Goal: Task Accomplishment & Management: Complete application form

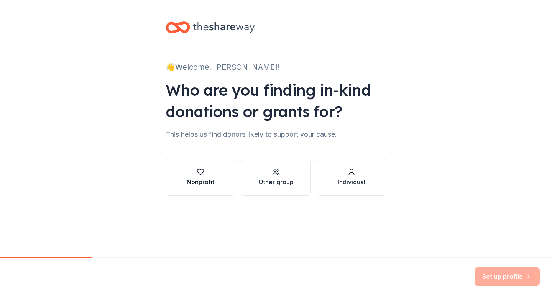
click at [205, 178] on div "Nonprofit" at bounding box center [201, 181] width 28 height 9
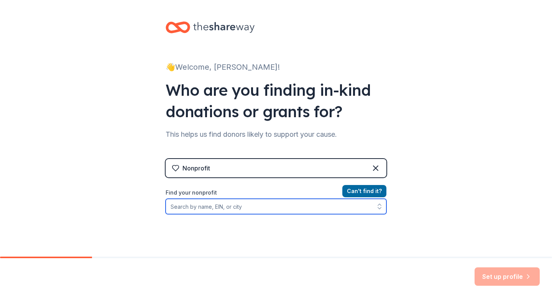
click at [270, 209] on input "Find your nonprofit" at bounding box center [275, 206] width 221 height 15
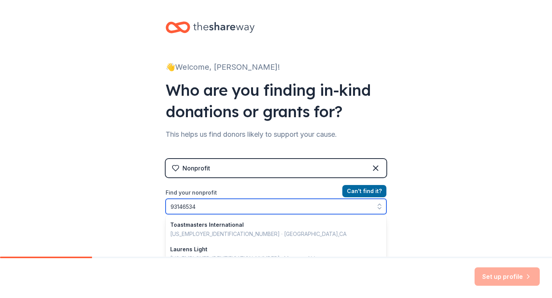
type input "931465347"
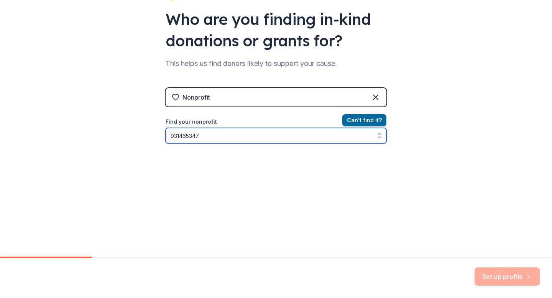
scroll to position [70, 0]
click at [247, 139] on input "931465347" at bounding box center [275, 135] width 221 height 15
drag, startPoint x: 223, startPoint y: 135, endPoint x: 111, endPoint y: 100, distance: 117.3
click at [111, 100] on div "👋 Welcome, Eileen! Who are you finding in-kind donations or grants for? This he…" at bounding box center [276, 93] width 552 height 327
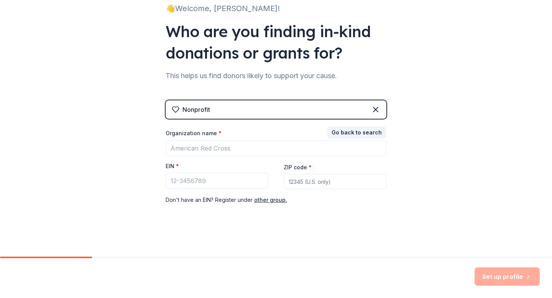
scroll to position [59, 0]
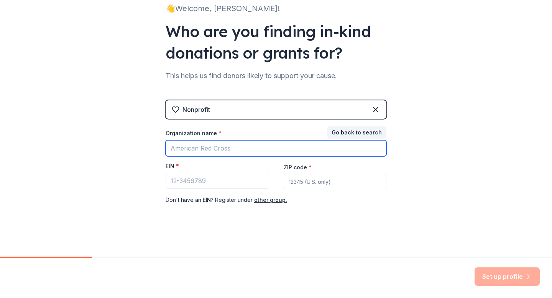
click at [254, 143] on input "Organization name *" at bounding box center [275, 148] width 221 height 16
type input "Studentfocusedvoice.com"
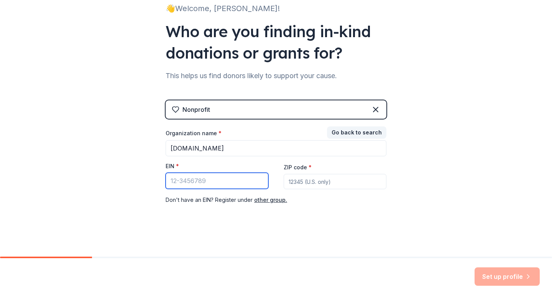
click at [200, 180] on input "EIN *" at bounding box center [216, 181] width 103 height 16
type input "93-1465374"
click at [336, 182] on input "ZIP code *" at bounding box center [334, 181] width 103 height 15
type input "01852"
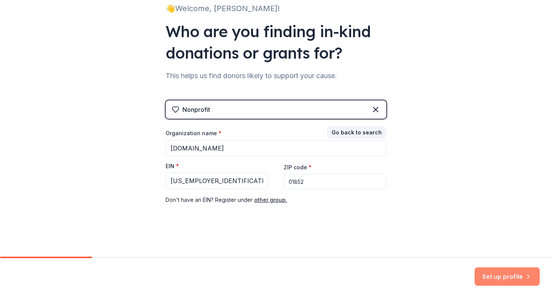
click at [522, 275] on button "Set up profile" at bounding box center [506, 276] width 65 height 18
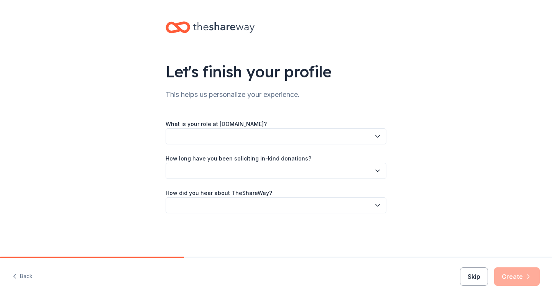
click at [319, 133] on button "button" at bounding box center [275, 136] width 221 height 16
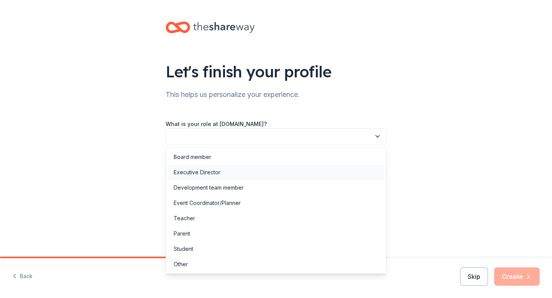
click at [306, 178] on div "Executive Director" at bounding box center [275, 172] width 217 height 15
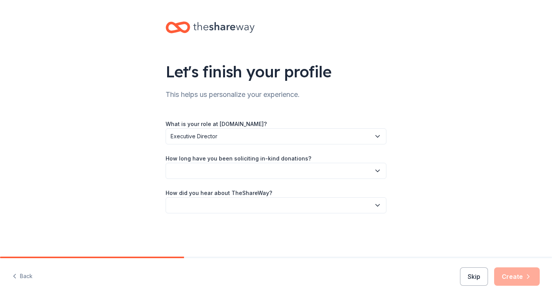
click at [329, 132] on span "Executive Director" at bounding box center [270, 136] width 200 height 9
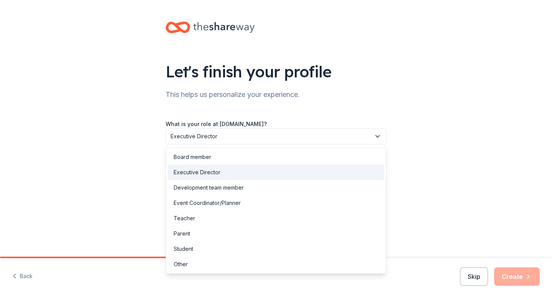
click at [238, 173] on div "Executive Director" at bounding box center [275, 172] width 217 height 15
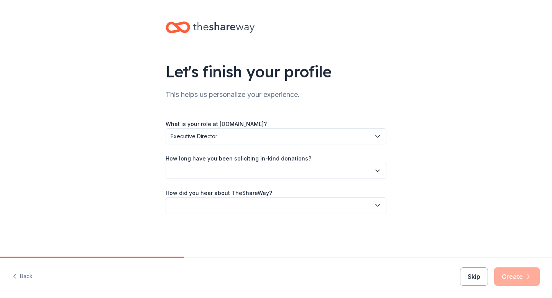
click at [305, 175] on button "button" at bounding box center [275, 171] width 221 height 16
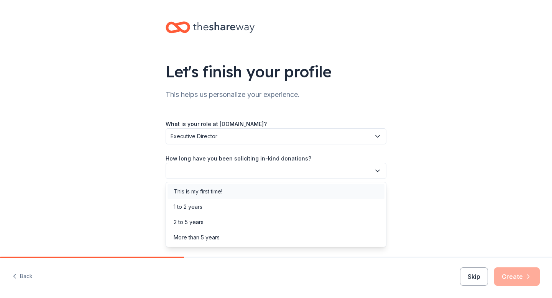
click at [304, 193] on div "This is my first time!" at bounding box center [275, 191] width 217 height 15
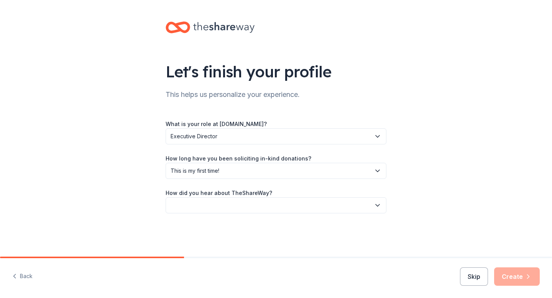
click at [295, 208] on button "button" at bounding box center [275, 205] width 221 height 16
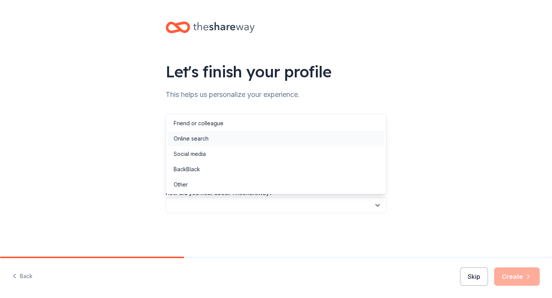
click at [283, 136] on div "Online search" at bounding box center [275, 138] width 217 height 15
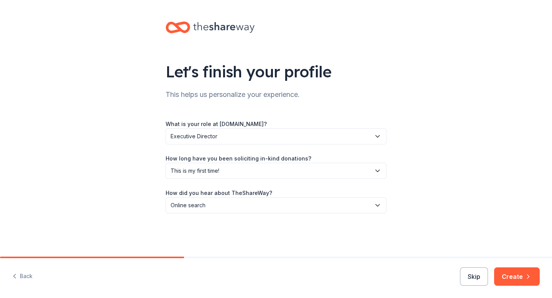
drag, startPoint x: 523, startPoint y: 278, endPoint x: 521, endPoint y: 271, distance: 7.4
click at [523, 277] on button "Create" at bounding box center [517, 276] width 46 height 18
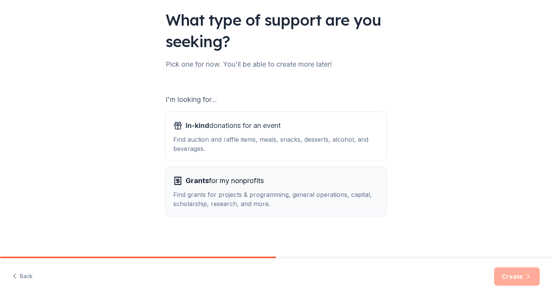
scroll to position [52, 0]
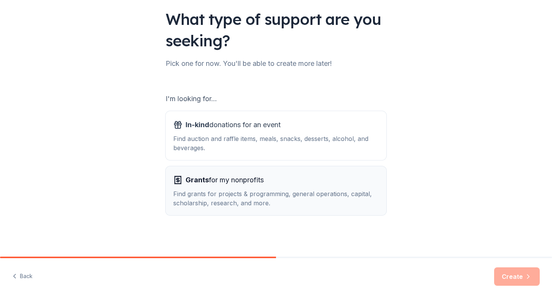
click at [290, 179] on div "Grants for my nonprofits" at bounding box center [275, 180] width 205 height 12
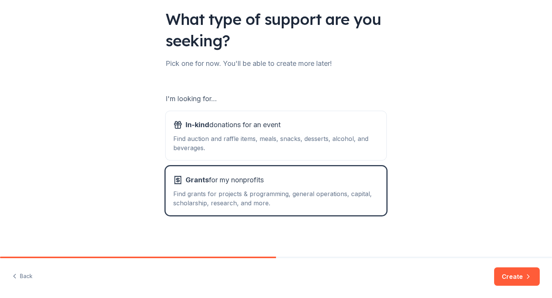
drag, startPoint x: 517, startPoint y: 277, endPoint x: 505, endPoint y: 272, distance: 13.5
click at [516, 277] on button "Create" at bounding box center [517, 276] width 46 height 18
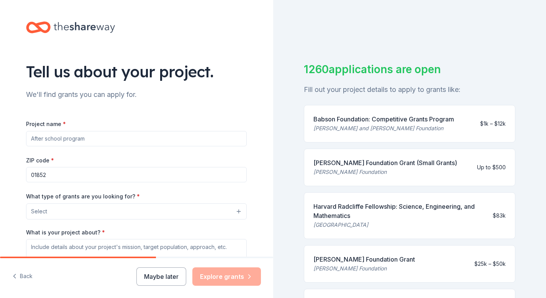
click at [166, 145] on input "Project name *" at bounding box center [136, 138] width 221 height 15
type input "A"
type input "Student and Family advocacy"
click at [67, 177] on input "01852" at bounding box center [136, 174] width 221 height 15
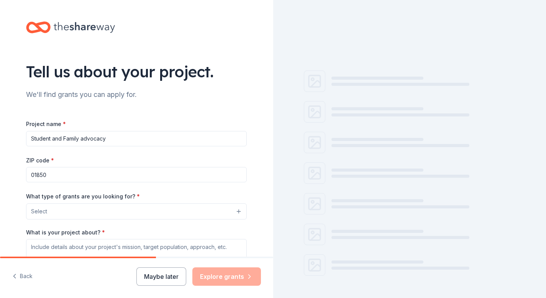
type input "01850"
click at [26, 216] on button "Select" at bounding box center [136, 211] width 221 height 16
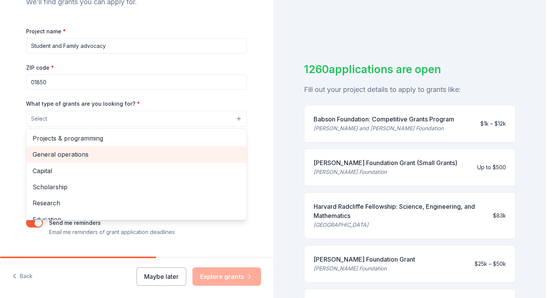
click at [74, 156] on span "General operations" at bounding box center [137, 154] width 208 height 10
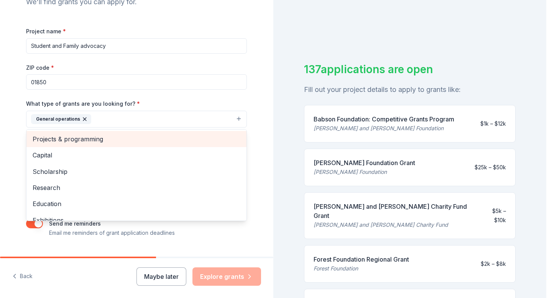
click at [104, 141] on span "Projects & programming" at bounding box center [137, 139] width 208 height 10
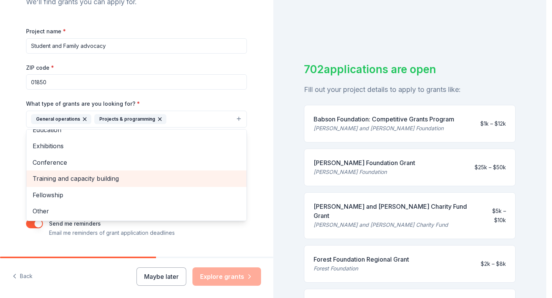
scroll to position [110, 0]
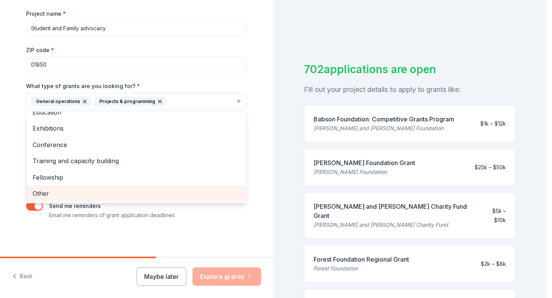
click at [75, 198] on div "Other" at bounding box center [136, 193] width 220 height 16
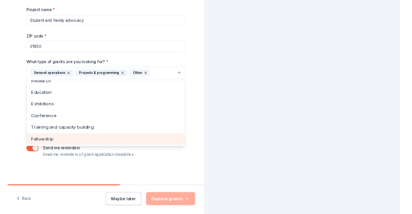
scroll to position [42, 0]
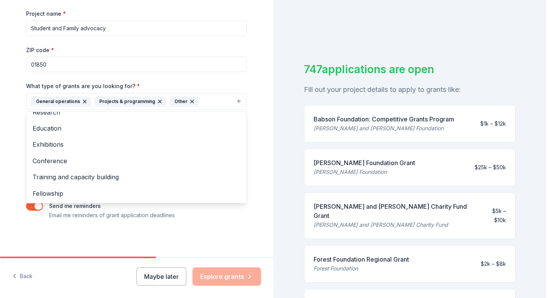
click at [15, 113] on div "Tell us about your project. We'll find grants you can apply for. Project name *…" at bounding box center [136, 73] width 245 height 367
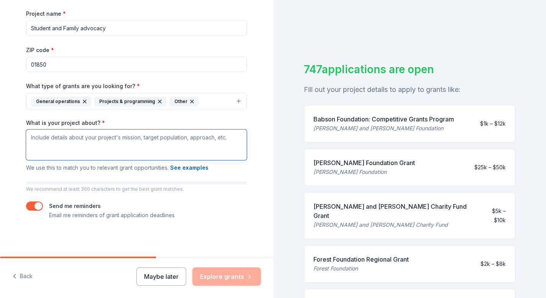
click at [79, 142] on textarea "What is your project about? *" at bounding box center [136, 144] width 221 height 31
drag, startPoint x: 227, startPoint y: 137, endPoint x: 83, endPoint y: 134, distance: 144.0
click at [83, 134] on textarea "What is your project about? *" at bounding box center [136, 144] width 221 height 31
drag, startPoint x: 95, startPoint y: 136, endPoint x: 213, endPoint y: 149, distance: 118.7
click at [213, 149] on textarea "What is your project about? *" at bounding box center [136, 144] width 221 height 31
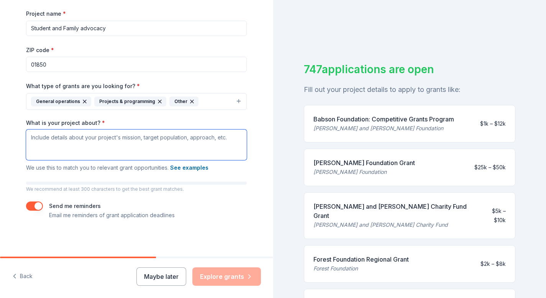
click at [97, 136] on textarea "What is your project about? *" at bounding box center [136, 144] width 221 height 31
drag, startPoint x: 95, startPoint y: 138, endPoint x: 167, endPoint y: 141, distance: 72.5
click at [167, 141] on textarea "What is your project about? *" at bounding box center [136, 144] width 221 height 31
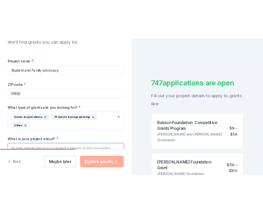
scroll to position [132, 0]
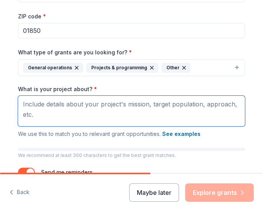
click at [61, 105] on textarea "What is your project about? *" at bounding box center [131, 111] width 227 height 31
paste textarea "Mission Statement Student Focused Voice is dedicated to empowering families, su…"
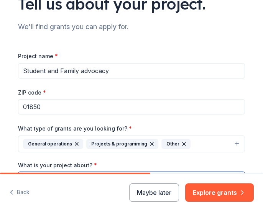
scroll to position [120, 0]
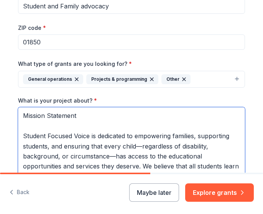
click at [21, 136] on textarea "Mission Statement Student Focused Voice is dedicated to empowering families, su…" at bounding box center [131, 141] width 227 height 69
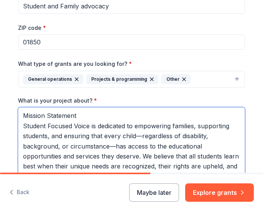
drag, startPoint x: 220, startPoint y: 170, endPoint x: 213, endPoint y: 139, distance: 31.9
click at [220, 170] on textarea "Mission Statement Student Focused Voice is dedicated to empowering families, su…" at bounding box center [131, 141] width 227 height 69
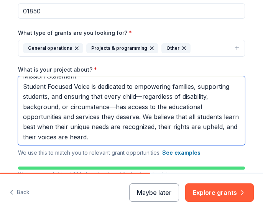
scroll to position [158, 0]
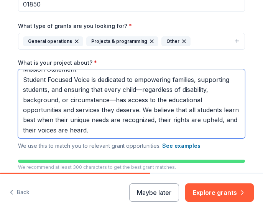
drag, startPoint x: 135, startPoint y: 131, endPoint x: 138, endPoint y: 128, distance: 4.4
click at [135, 131] on textarea "Mission Statement Student Focused Voice is dedicated to empowering families, su…" at bounding box center [131, 103] width 227 height 69
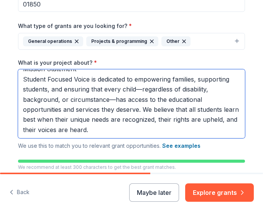
click at [135, 126] on textarea "Mission Statement Student Focused Voice is dedicated to empowering families, su…" at bounding box center [131, 103] width 227 height 69
paste textarea "Target Population Students with disabilities or complex learning needs who requ…"
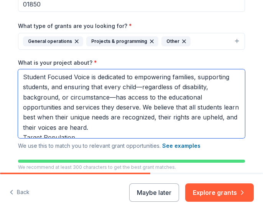
scroll to position [20, 0]
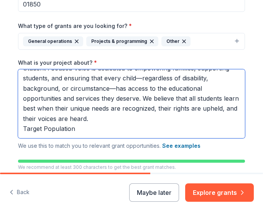
click at [21, 131] on textarea "Mission Statement Student Focused Voice is dedicated to empowering families, su…" at bounding box center [131, 103] width 227 height 69
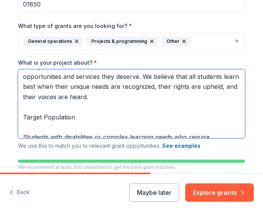
scroll to position [44, 0]
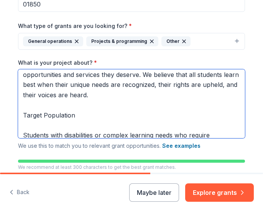
click at [18, 136] on textarea "Mission Statement Student Focused Voice is dedicated to empowering families, su…" at bounding box center [131, 103] width 227 height 69
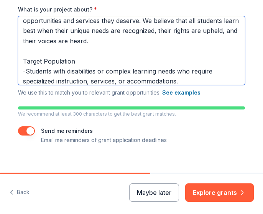
scroll to position [213, 0]
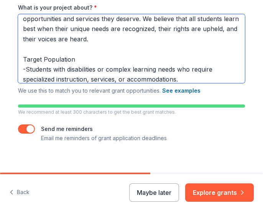
click at [90, 74] on textarea "Mission Statement Student Focused Voice is dedicated to empowering families, su…" at bounding box center [131, 48] width 227 height 69
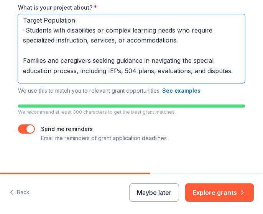
scroll to position [85, 0]
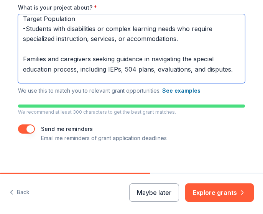
click at [18, 57] on textarea "Mission Statement Student Focused Voice is dedicated to empowering families, su…" at bounding box center [131, 48] width 227 height 69
click at [20, 57] on textarea "Mission Statement Student Focused Voice is dedicated to empowering families, su…" at bounding box center [131, 48] width 227 height 69
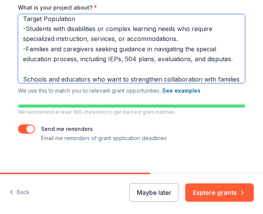
click at [18, 77] on textarea "Mission Statement Student Focused Voice is dedicated to empowering families, su…" at bounding box center [131, 48] width 227 height 69
click at [19, 79] on textarea "Mission Statement Student Focused Voice is dedicated to empowering families, su…" at bounding box center [131, 48] width 227 height 69
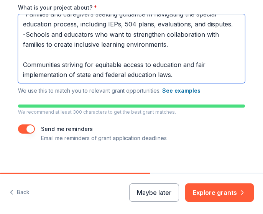
scroll to position [130, 0]
click at [18, 52] on textarea "Mission Statement Student Focused Voice is dedicated to empowering families, su…" at bounding box center [131, 48] width 227 height 69
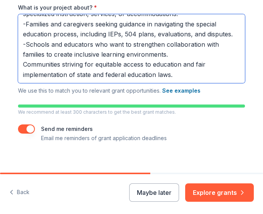
scroll to position [120, 0]
click at [188, 65] on textarea "Mission Statement Student Focused Voice is dedicated to empowering families, su…" at bounding box center [131, 48] width 227 height 69
click at [196, 63] on textarea "Mission Statement Student Focused Voice is dedicated to empowering families, su…" at bounding box center [131, 48] width 227 height 69
paste textarea "Approach Advocacy & Representation Attend school meetings (IEP, 504, disciplina…"
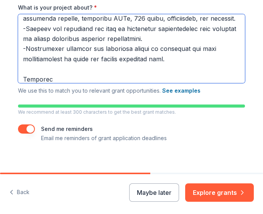
scroll to position [530, 0]
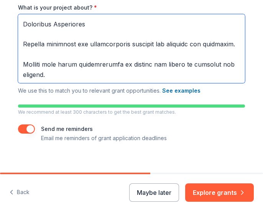
drag, startPoint x: 19, startPoint y: 67, endPoint x: 19, endPoint y: 57, distance: 10.0
click at [19, 67] on textarea "What is your project about? *" at bounding box center [131, 48] width 227 height 69
click at [18, 68] on textarea "What is your project about? *" at bounding box center [131, 48] width 227 height 69
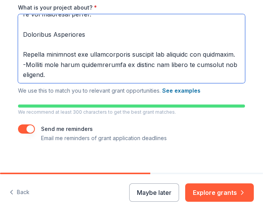
click at [21, 37] on textarea "What is your project about? *" at bounding box center [131, 48] width 227 height 69
click at [18, 38] on textarea "What is your project about? *" at bounding box center [131, 48] width 227 height 69
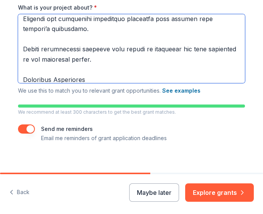
scroll to position [468, 0]
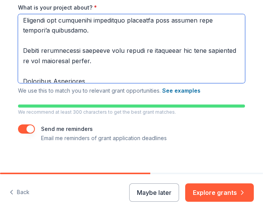
click at [20, 50] on textarea "What is your project about? *" at bounding box center [131, 48] width 227 height 69
click at [18, 78] on textarea "What is your project about? *" at bounding box center [131, 48] width 227 height 69
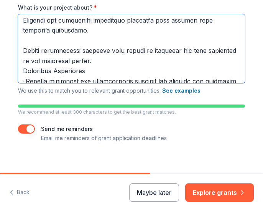
click at [18, 49] on textarea "What is your project about? *" at bounding box center [131, 48] width 227 height 69
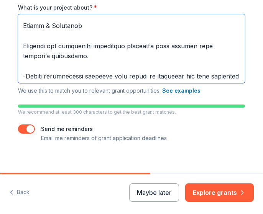
scroll to position [439, 0]
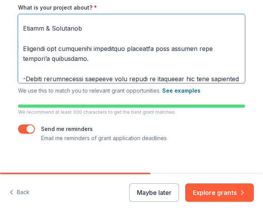
click at [20, 75] on textarea "What is your project about? *" at bounding box center [131, 48] width 227 height 69
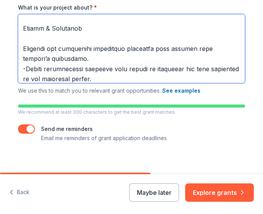
click at [19, 44] on textarea "What is your project about? *" at bounding box center [131, 48] width 227 height 69
click at [20, 51] on textarea "What is your project about? *" at bounding box center [131, 48] width 227 height 69
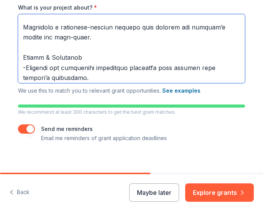
scroll to position [409, 0]
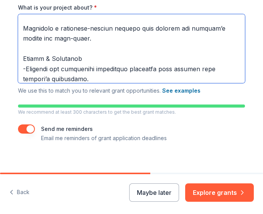
click at [20, 59] on textarea "What is your project about? *" at bounding box center [131, 48] width 227 height 69
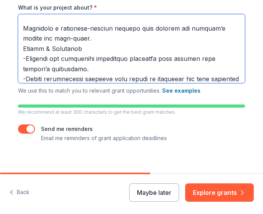
scroll to position [394, 0]
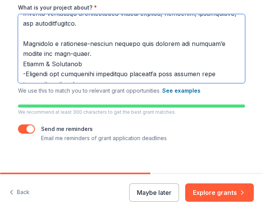
click at [21, 44] on textarea "What is your project about? *" at bounding box center [131, 48] width 227 height 69
click at [20, 43] on textarea "What is your project about? *" at bounding box center [131, 48] width 227 height 69
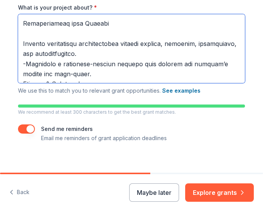
scroll to position [363, 0]
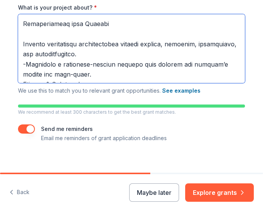
click at [18, 44] on textarea "What is your project about? *" at bounding box center [131, 48] width 227 height 69
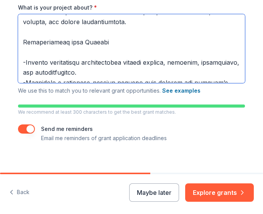
scroll to position [343, 0]
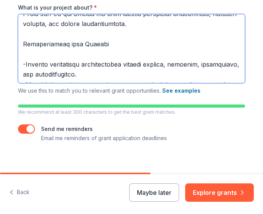
click at [18, 65] on textarea "What is your project about? *" at bounding box center [131, 48] width 227 height 69
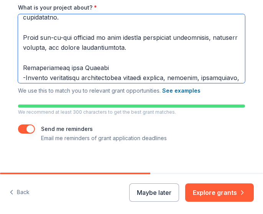
scroll to position [316, 0]
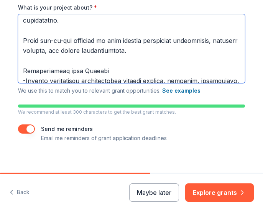
click at [22, 69] on textarea "What is your project about? *" at bounding box center [131, 48] width 227 height 69
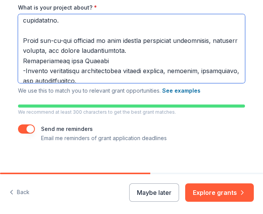
click at [21, 41] on textarea "What is your project about? *" at bounding box center [131, 48] width 227 height 69
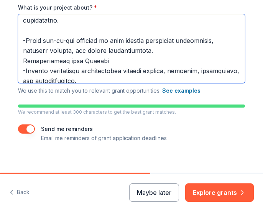
click at [20, 41] on textarea "What is your project about? *" at bounding box center [131, 48] width 227 height 69
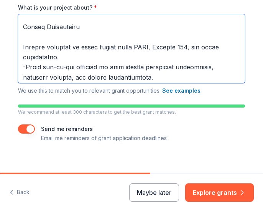
scroll to position [278, 0]
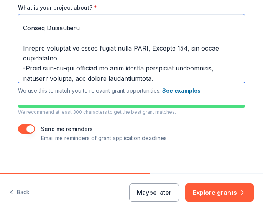
click at [20, 46] on textarea "What is your project about? *" at bounding box center [131, 48] width 227 height 69
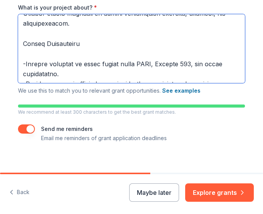
scroll to position [262, 0]
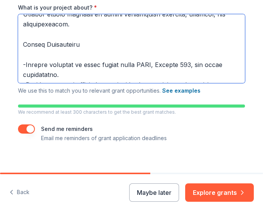
click at [21, 65] on textarea "What is your project about? *" at bounding box center [131, 48] width 227 height 69
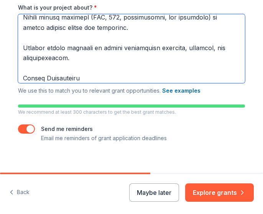
scroll to position [224, 0]
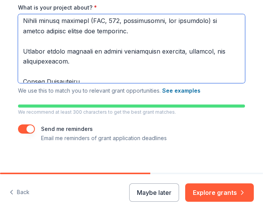
click at [21, 79] on textarea "What is your project about? *" at bounding box center [131, 48] width 227 height 69
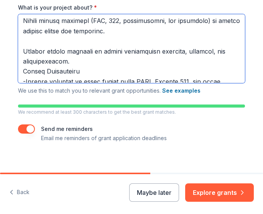
click at [21, 51] on textarea "What is your project about? *" at bounding box center [131, 48] width 227 height 69
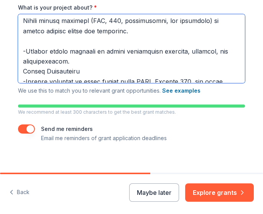
click at [20, 49] on textarea "What is your project about? *" at bounding box center [131, 48] width 227 height 69
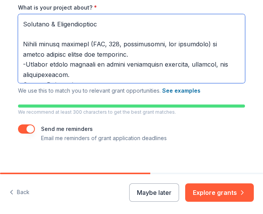
scroll to position [200, 0]
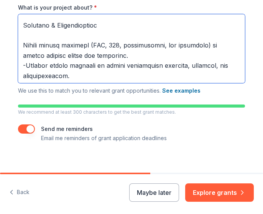
click at [18, 44] on textarea "What is your project about? *" at bounding box center [131, 48] width 227 height 69
click at [20, 44] on textarea "What is your project about? *" at bounding box center [131, 48] width 227 height 69
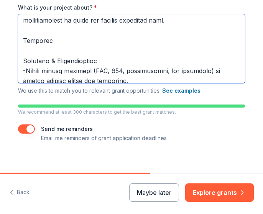
scroll to position [164, 0]
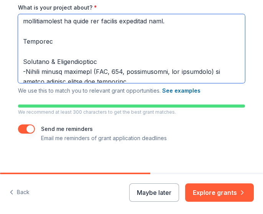
click at [22, 62] on textarea "What is your project about? *" at bounding box center [131, 48] width 227 height 69
click at [19, 61] on textarea "What is your project about? *" at bounding box center [131, 48] width 227 height 69
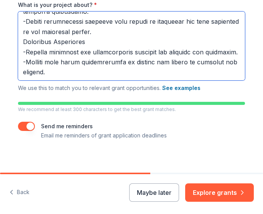
scroll to position [219, 0]
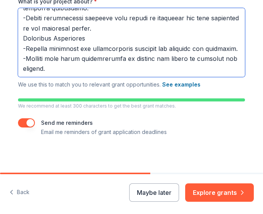
click at [85, 36] on textarea "What is your project about? *" at bounding box center [131, 42] width 227 height 69
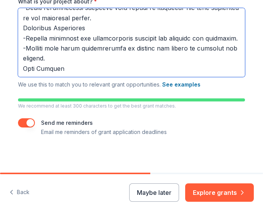
scroll to position [420, 0]
paste textarea "Every student deserves to feel valued, supported, and capable of success. Famil…"
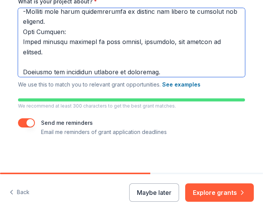
scroll to position [479, 0]
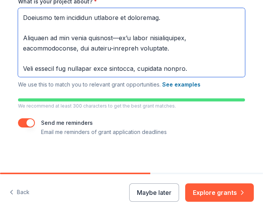
click at [24, 74] on textarea "What is your project about? *" at bounding box center [131, 42] width 227 height 69
click at [18, 72] on textarea "What is your project about? *" at bounding box center [131, 42] width 227 height 69
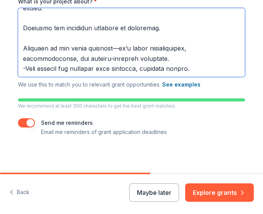
click at [20, 42] on textarea "What is your project about? *" at bounding box center [131, 42] width 227 height 69
click at [19, 38] on textarea "What is your project about? *" at bounding box center [131, 42] width 227 height 69
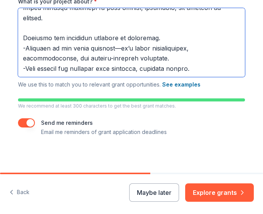
click at [20, 23] on textarea "What is your project about? *" at bounding box center [131, 42] width 227 height 69
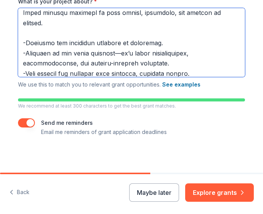
scroll to position [447, 0]
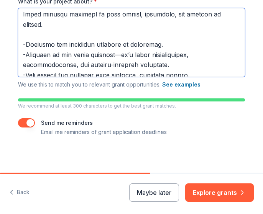
click at [18, 54] on textarea "What is your project about? *" at bounding box center [131, 42] width 227 height 69
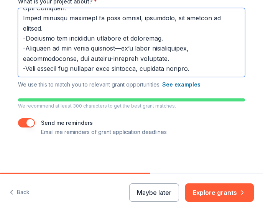
click at [20, 21] on textarea "What is your project about? *" at bounding box center [131, 42] width 227 height 69
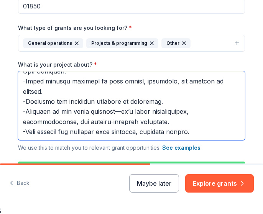
scroll to position [220, 0]
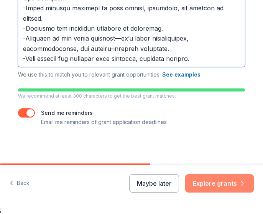
type textarea "Mission Statement Student Focused Voice is dedicated to empowering families, su…"
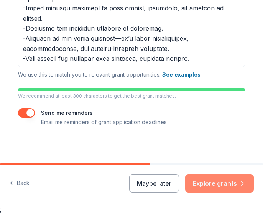
click at [223, 185] on button "Explore grants" at bounding box center [219, 183] width 69 height 18
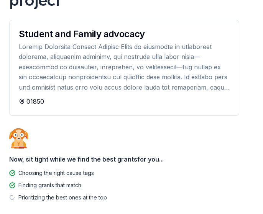
scroll to position [135, 0]
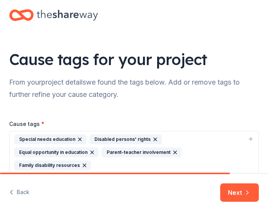
click at [237, 193] on button "Next" at bounding box center [240, 192] width 39 height 18
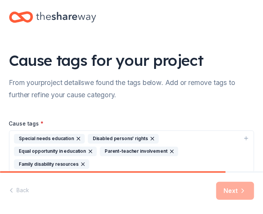
scroll to position [38, 0]
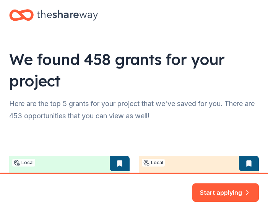
drag, startPoint x: 213, startPoint y: 187, endPoint x: 219, endPoint y: 181, distance: 7.9
click at [214, 185] on button "Start applying" at bounding box center [226, 190] width 67 height 18
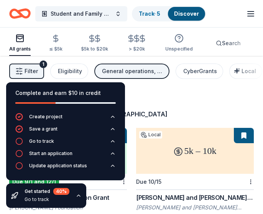
click at [112, 92] on div "Complete and earn $10 in credit" at bounding box center [65, 92] width 100 height 9
drag, startPoint x: 261, startPoint y: 101, endPoint x: 237, endPoint y: 97, distance: 24.4
click at [40, 115] on div "Create project" at bounding box center [45, 117] width 33 height 6
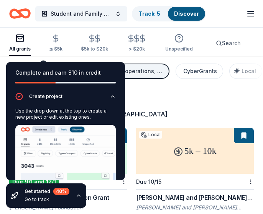
scroll to position [78, 0]
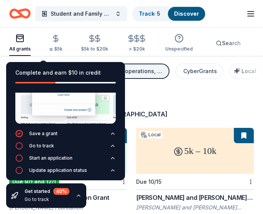
click at [226, 109] on div "984 results in Lowell, MA" at bounding box center [131, 106] width 244 height 25
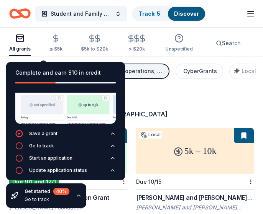
click at [91, 71] on div "Complete and earn $10 in credit" at bounding box center [65, 72] width 100 height 9
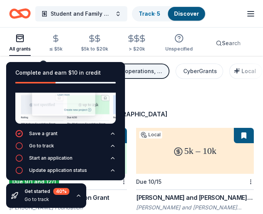
click at [192, 104] on div "984 results in Lowell, MA" at bounding box center [131, 106] width 244 height 25
click at [41, 192] on div "Get started 40 %" at bounding box center [47, 191] width 45 height 7
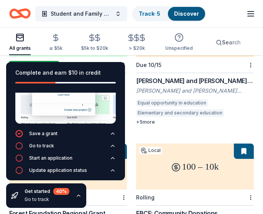
scroll to position [239, 0]
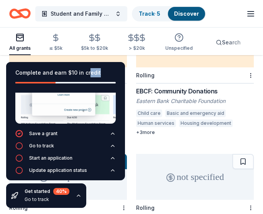
drag, startPoint x: 88, startPoint y: 69, endPoint x: 65, endPoint y: 77, distance: 23.6
click at [65, 77] on div "Complete and earn $10 in credit" at bounding box center [65, 77] width 100 height 18
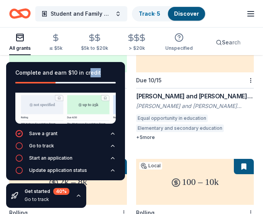
scroll to position [53, 0]
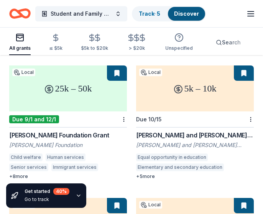
scroll to position [63, 0]
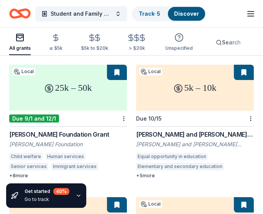
click at [65, 95] on div "25k – 50k" at bounding box center [68, 88] width 118 height 46
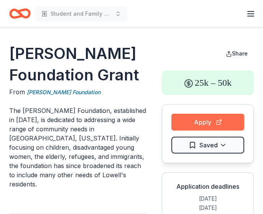
click at [200, 121] on button "Apply" at bounding box center [207, 122] width 73 height 17
